Goal: Information Seeking & Learning: Learn about a topic

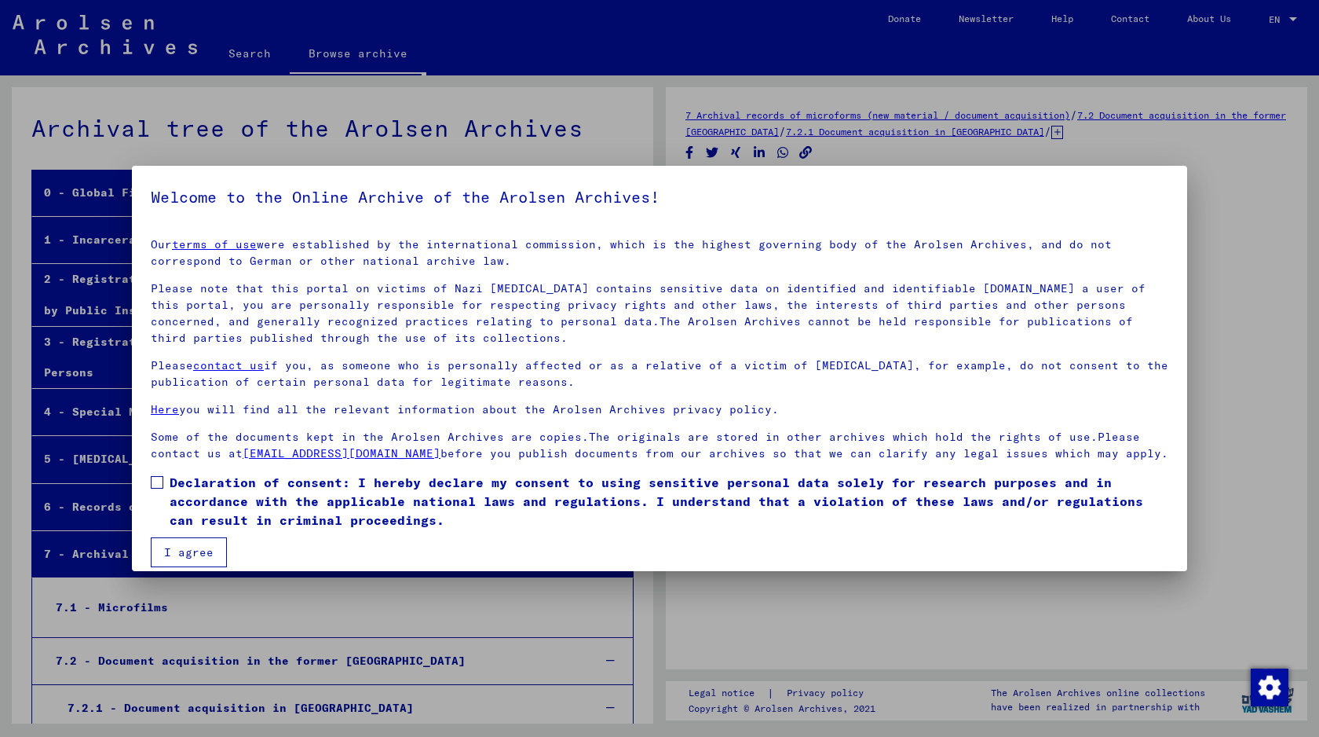
scroll to position [751, 0]
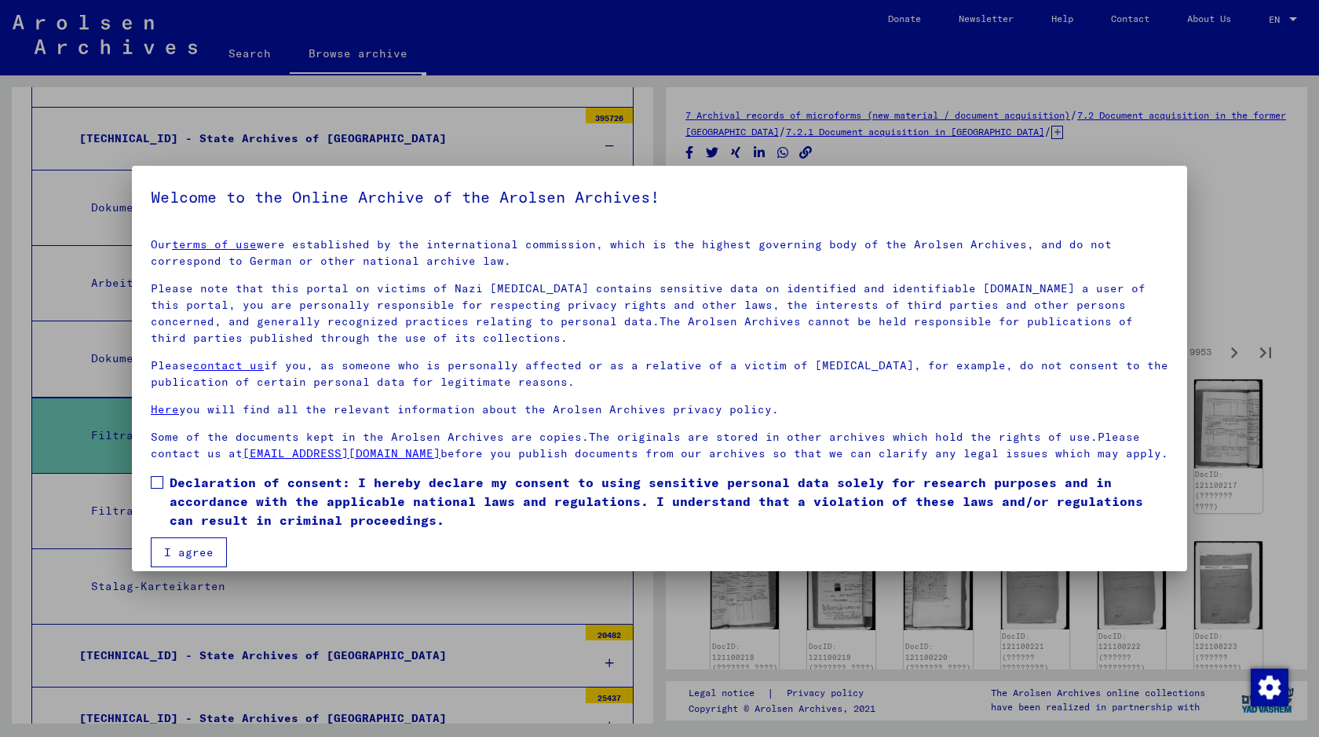
click at [1177, 171] on mat-dialog-container "Welcome to the Online Archive of the Arolsen Archives! Our terms of use were es…" at bounding box center [660, 368] width 1056 height 405
click at [1259, 237] on div at bounding box center [659, 368] width 1319 height 737
click at [156, 480] on span at bounding box center [157, 482] width 13 height 13
click at [157, 538] on button "I agree" at bounding box center [189, 552] width 76 height 30
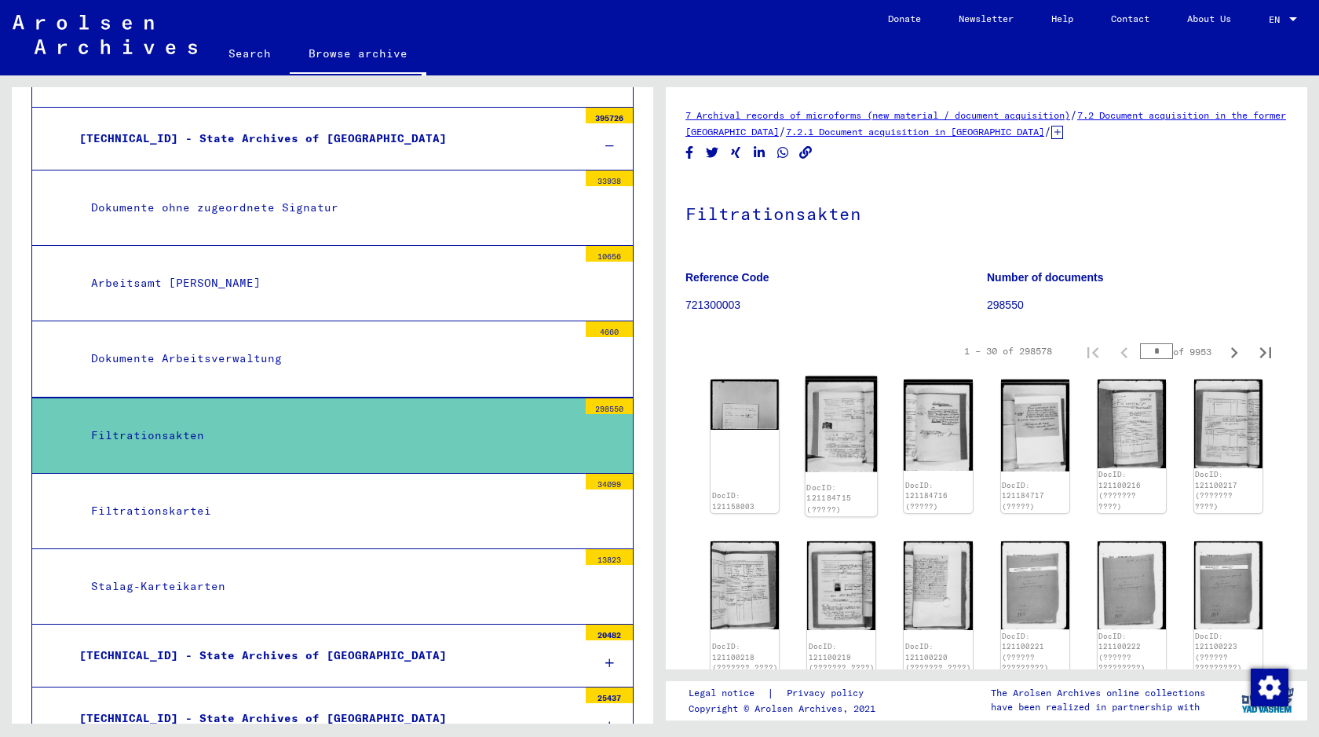
click at [852, 426] on img at bounding box center [842, 424] width 72 height 96
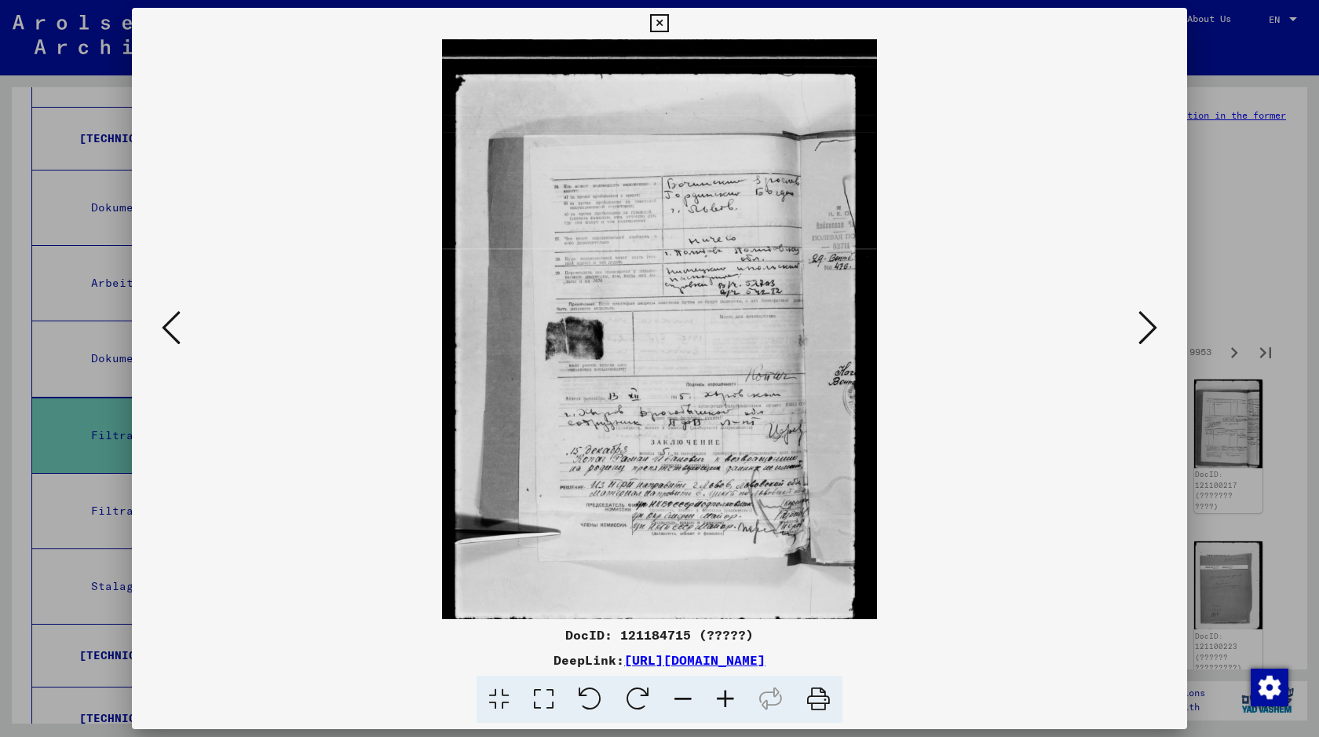
click at [1136, 317] on button at bounding box center [1148, 328] width 28 height 45
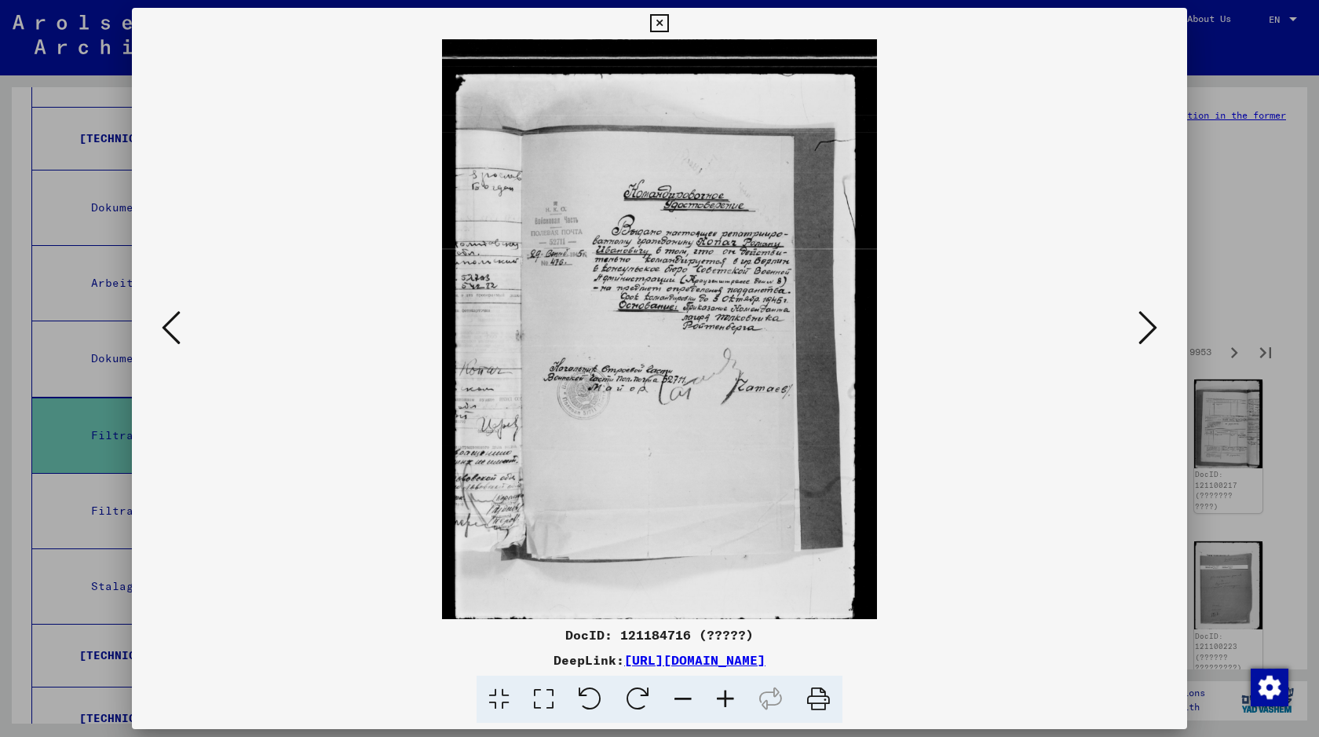
click at [1149, 322] on icon at bounding box center [1148, 328] width 19 height 38
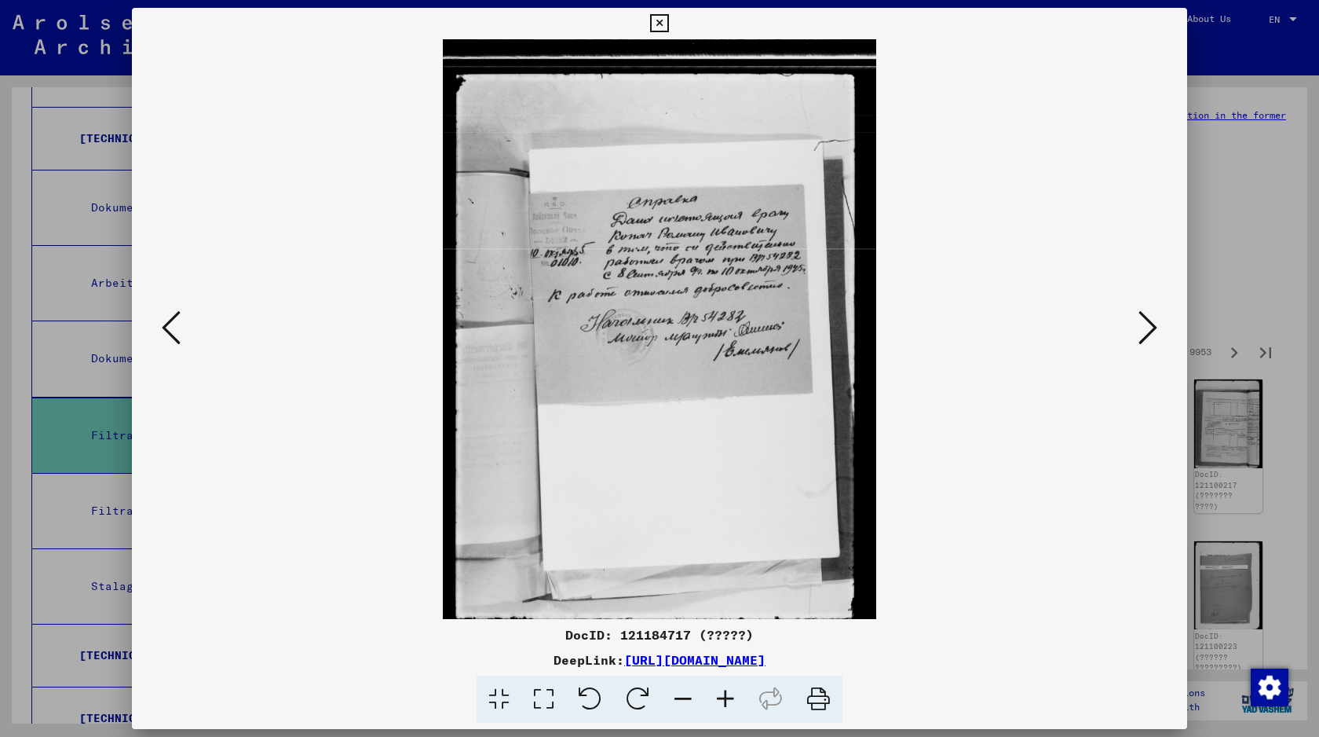
click at [1149, 322] on icon at bounding box center [1148, 328] width 19 height 38
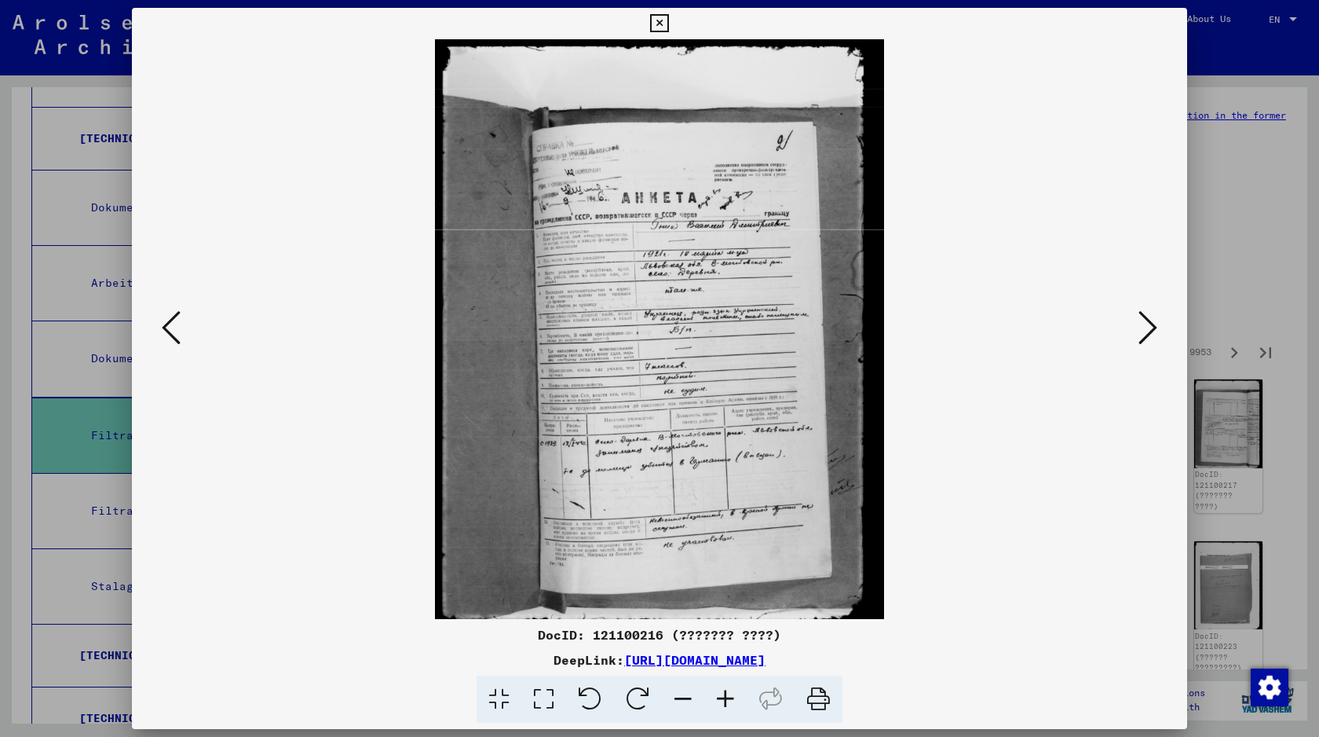
click at [169, 325] on icon at bounding box center [171, 328] width 19 height 38
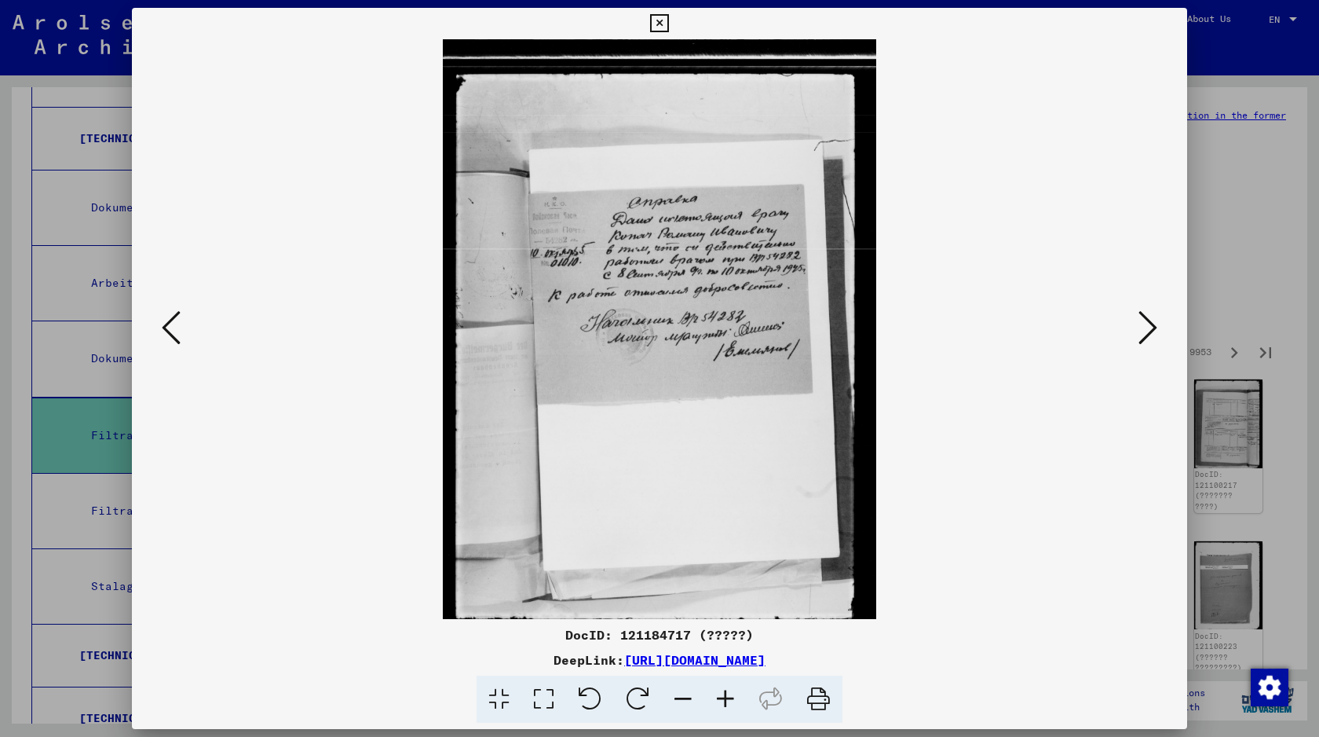
click at [1151, 317] on icon at bounding box center [1148, 328] width 19 height 38
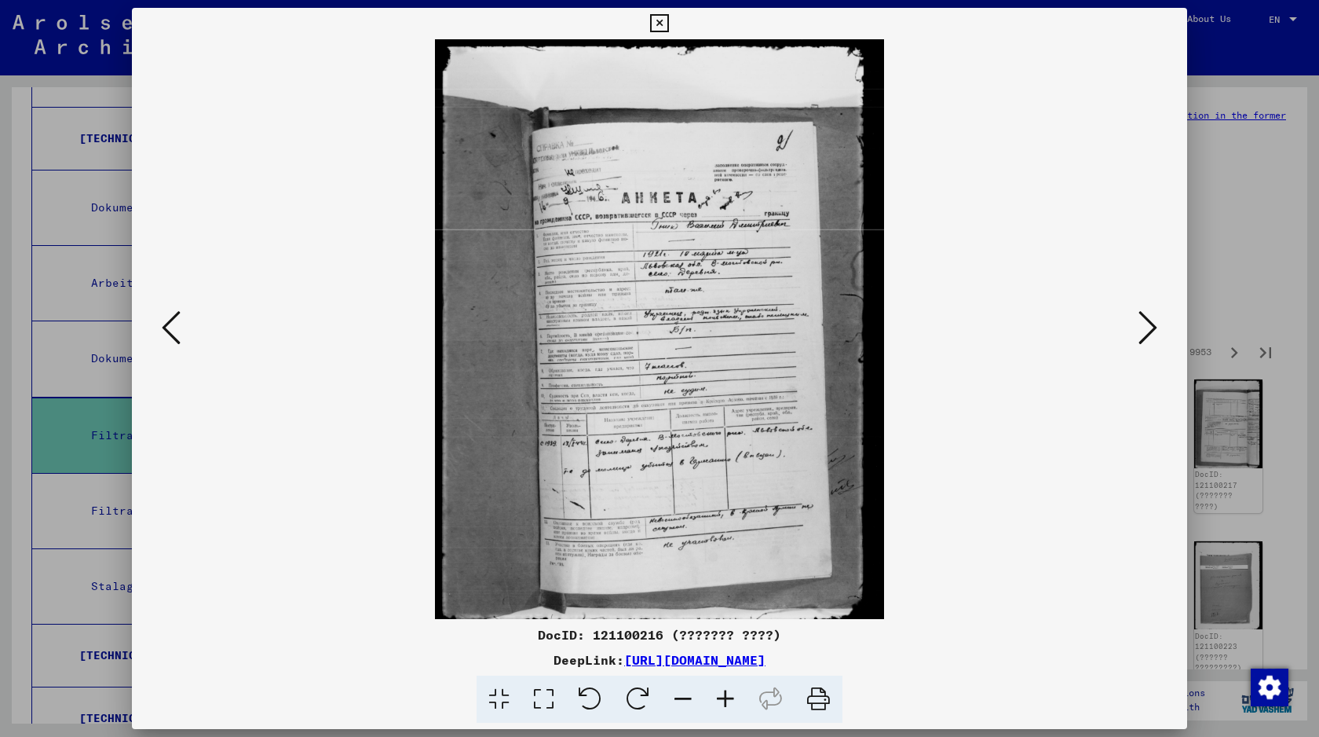
click at [1150, 317] on icon at bounding box center [1148, 328] width 19 height 38
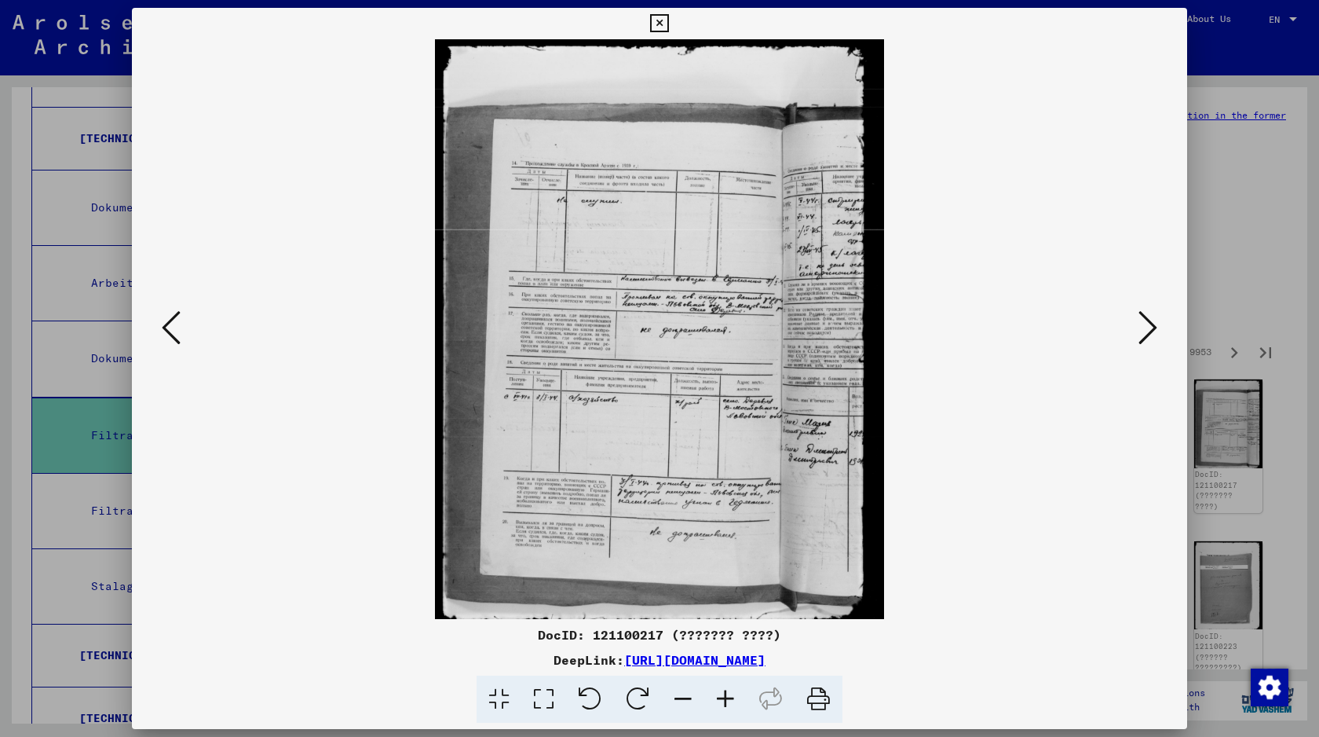
click at [1150, 317] on icon at bounding box center [1148, 328] width 19 height 38
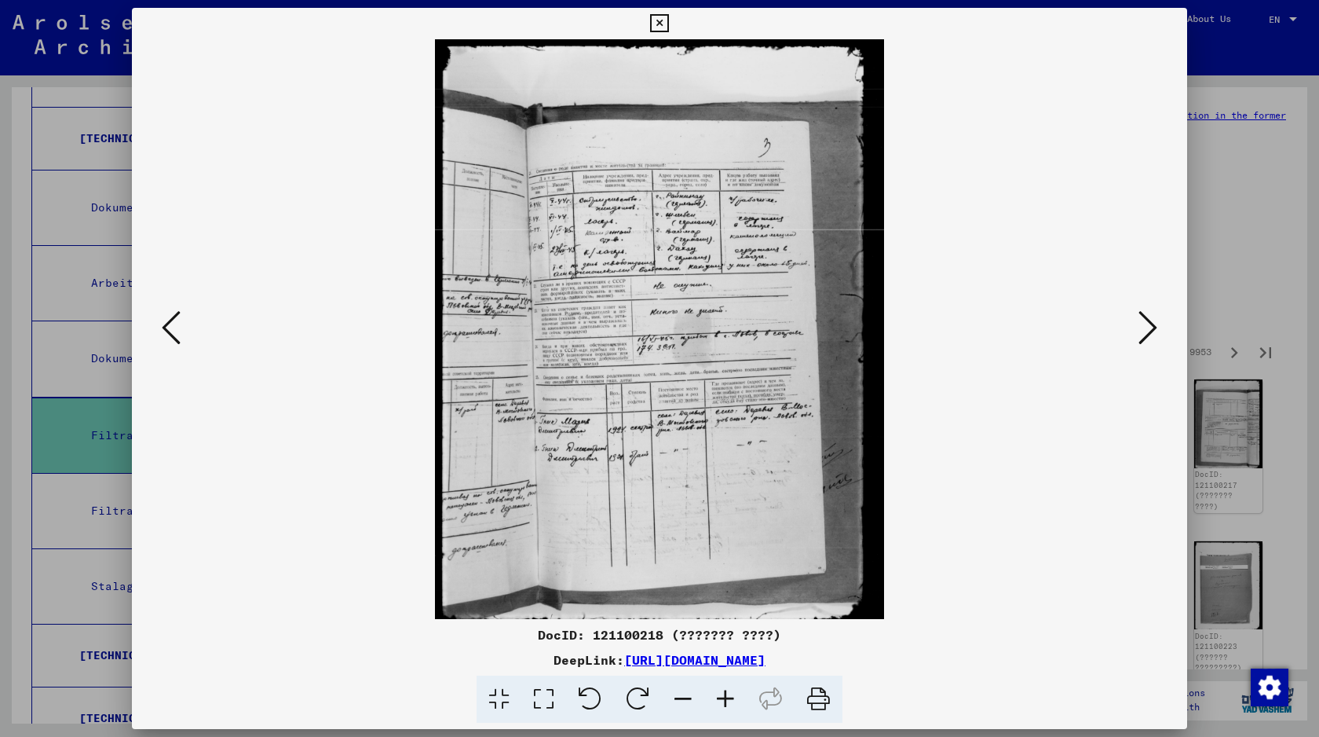
click at [1150, 317] on icon at bounding box center [1148, 328] width 19 height 38
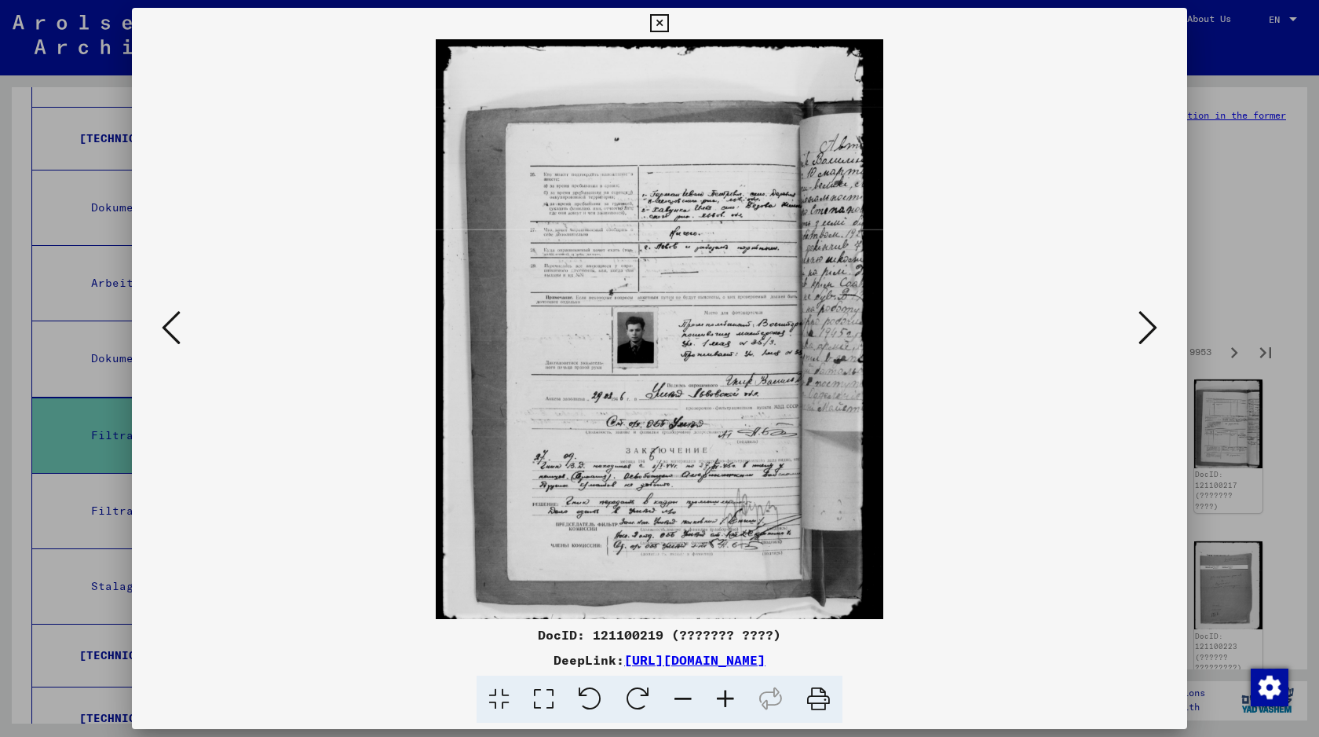
click at [1150, 317] on icon at bounding box center [1148, 328] width 19 height 38
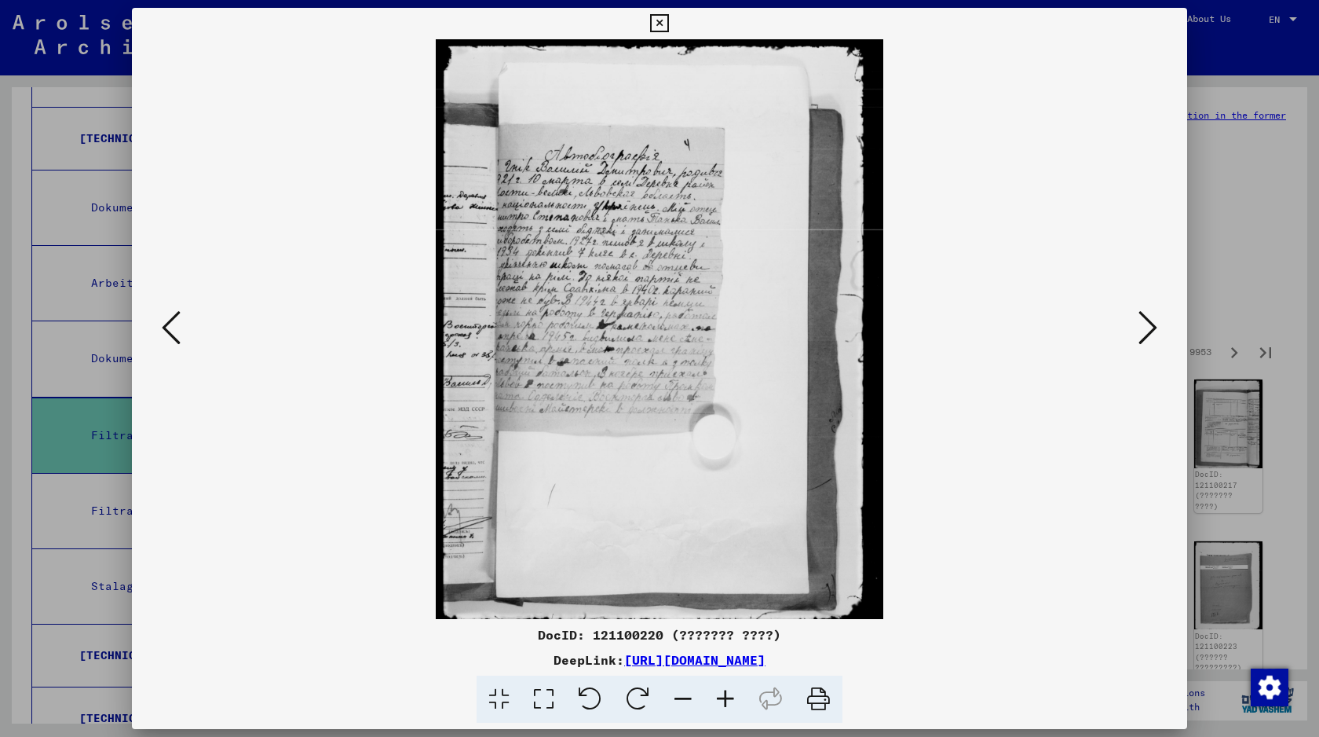
click at [1150, 317] on icon at bounding box center [1148, 328] width 19 height 38
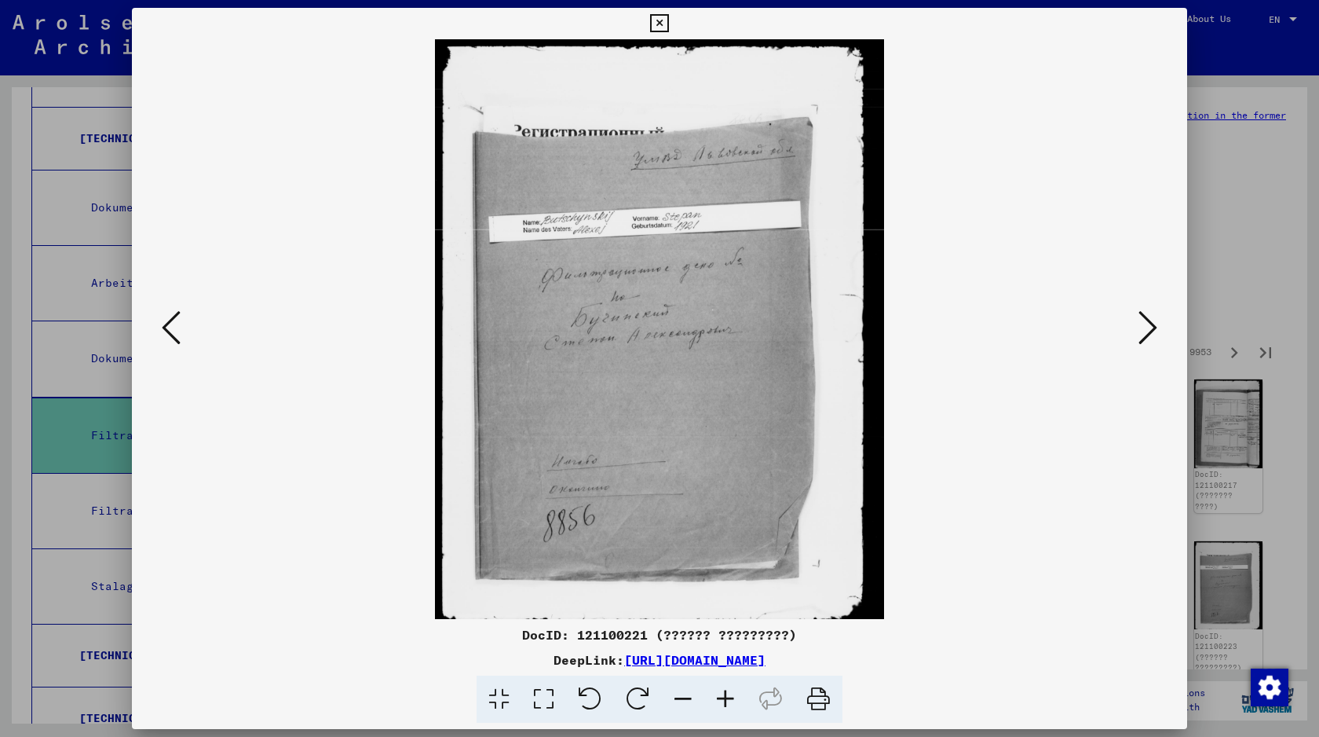
click at [1130, 335] on img at bounding box center [659, 329] width 949 height 580
click at [1151, 334] on icon at bounding box center [1148, 328] width 19 height 38
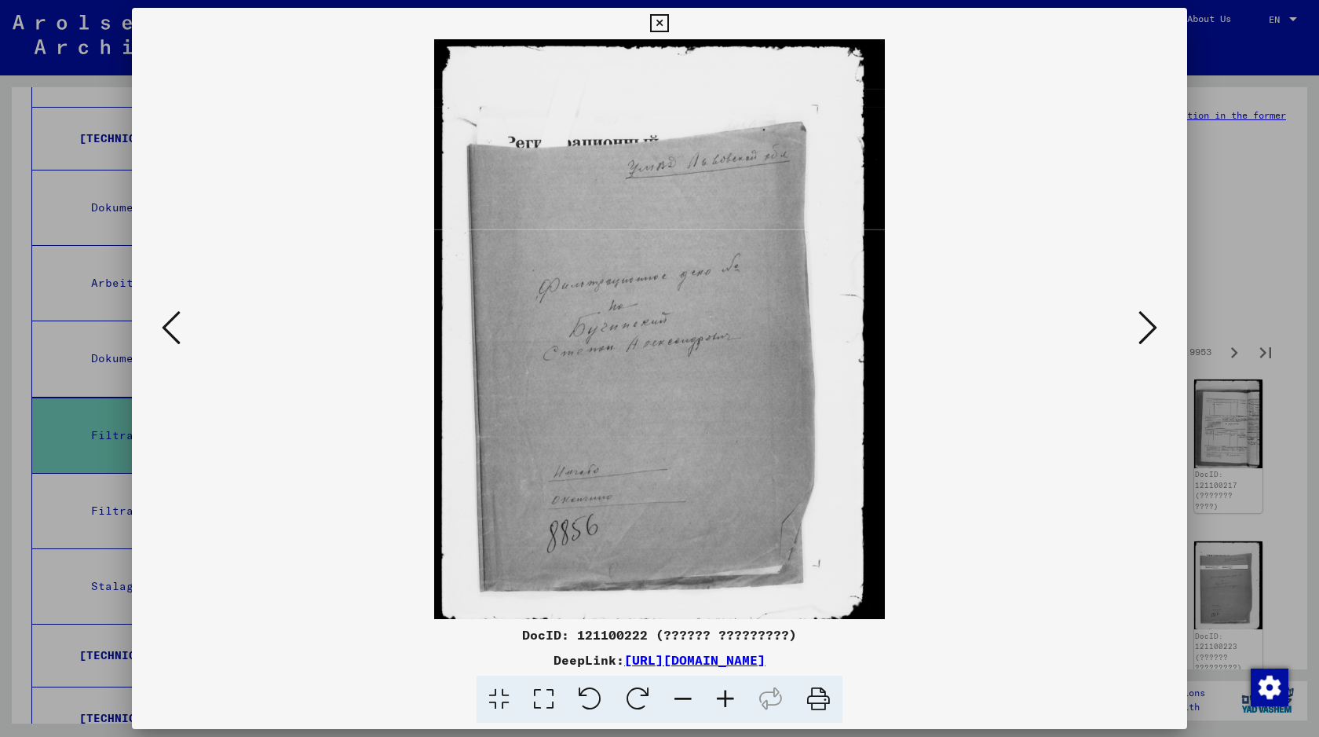
click at [1153, 320] on icon at bounding box center [1148, 328] width 19 height 38
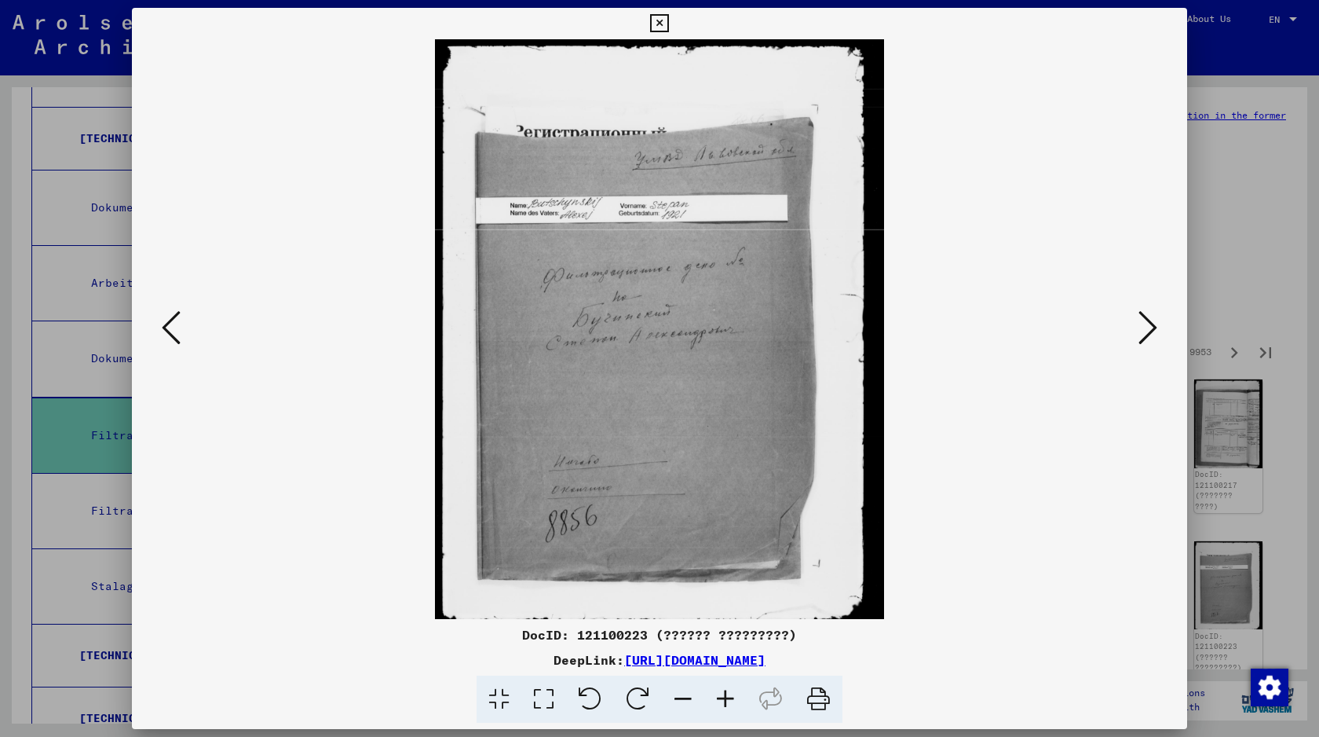
click at [1153, 320] on icon at bounding box center [1148, 328] width 19 height 38
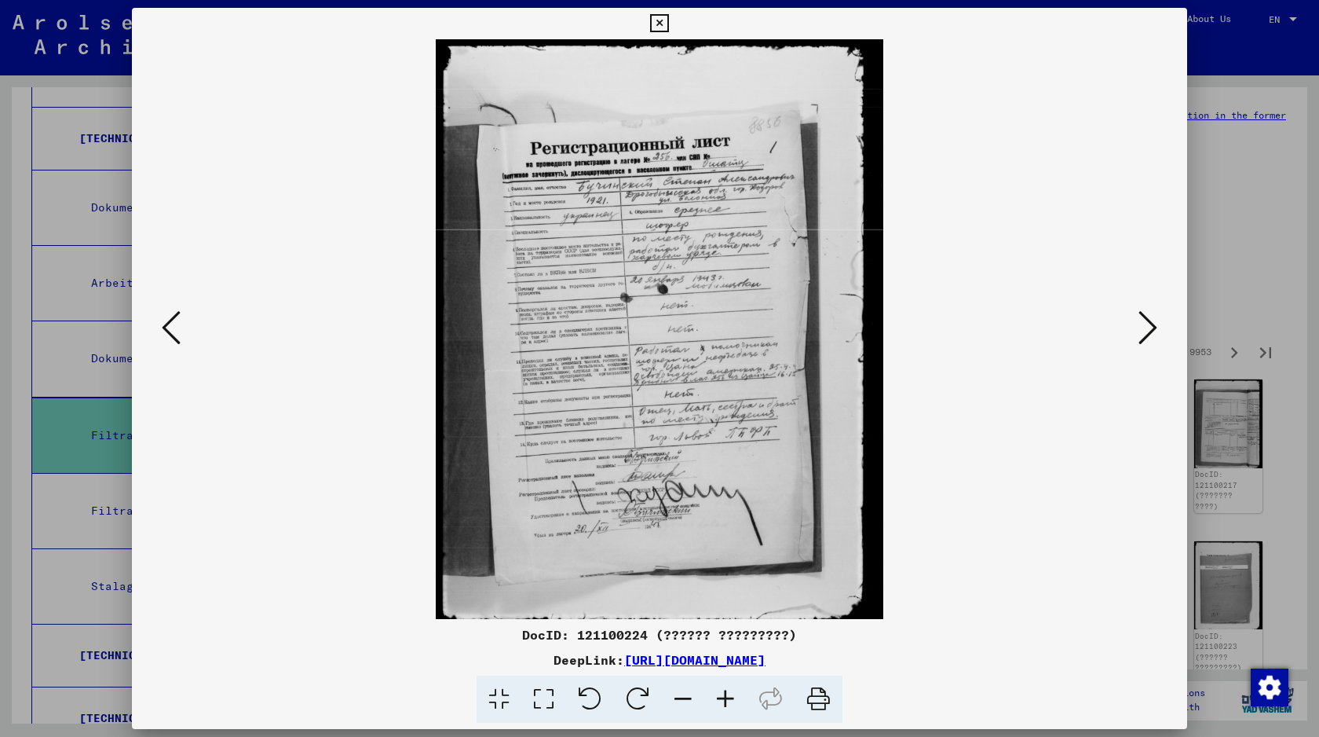
click at [1249, 57] on div at bounding box center [659, 368] width 1319 height 737
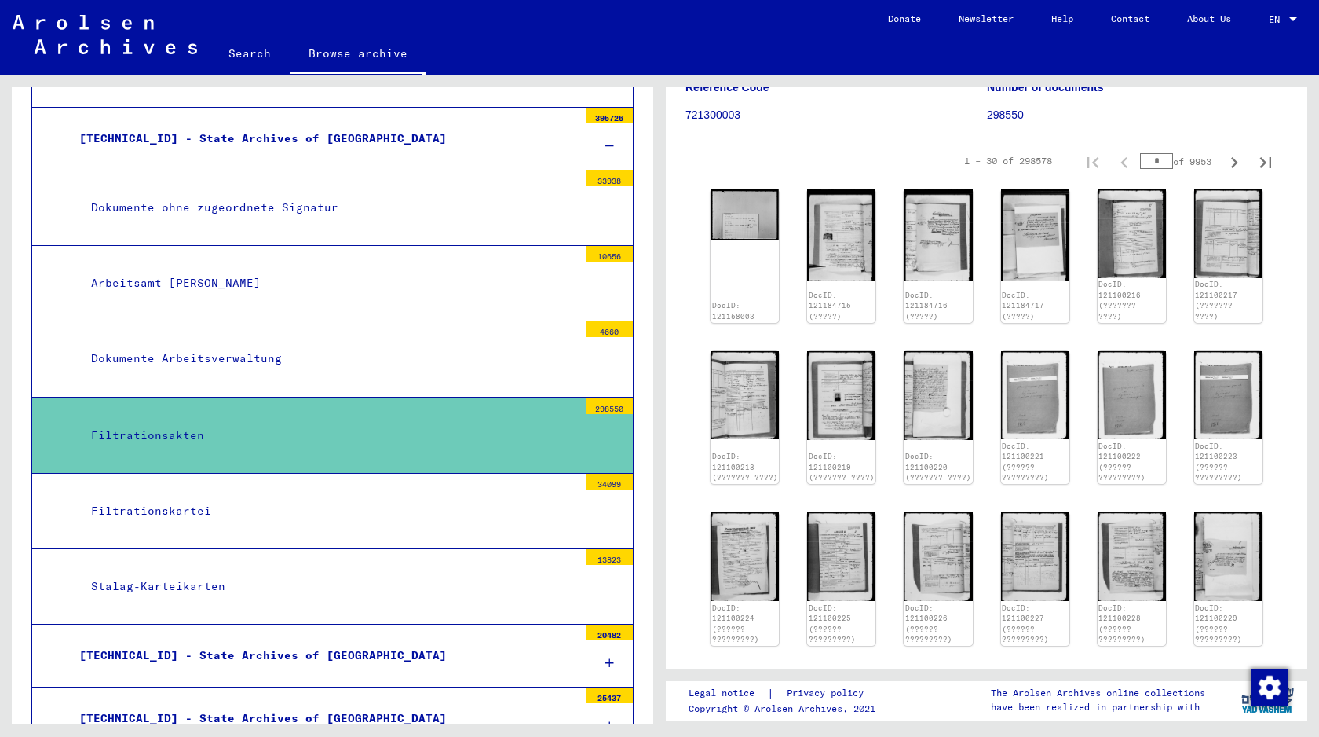
scroll to position [0, 0]
